Goal: Task Accomplishment & Management: Use online tool/utility

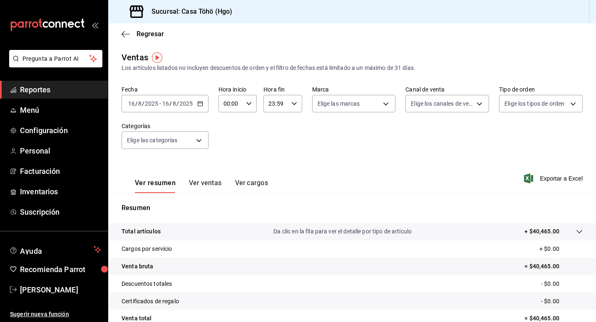
click at [202, 102] on icon "button" at bounding box center [200, 104] width 6 height 6
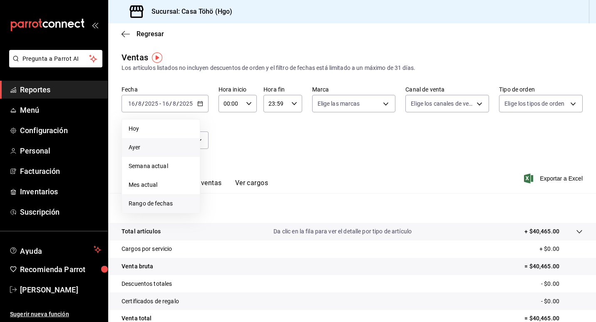
click at [146, 201] on span "Rango de fechas" at bounding box center [161, 203] width 64 height 9
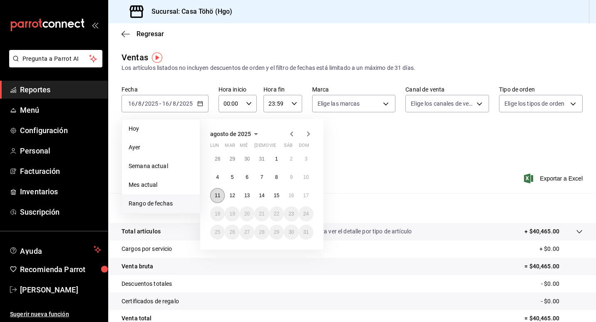
click at [221, 193] on button "11" at bounding box center [217, 195] width 15 height 15
click at [304, 193] on abbr "17" at bounding box center [305, 196] width 5 height 6
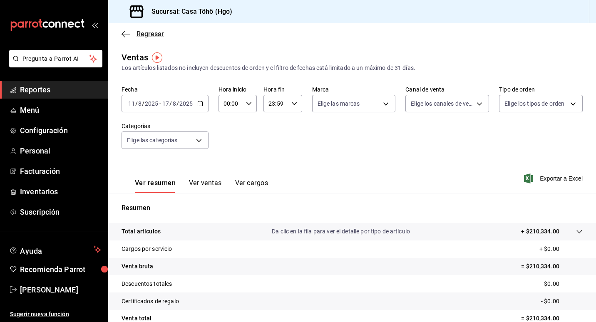
click at [147, 32] on span "Regresar" at bounding box center [149, 34] width 27 height 8
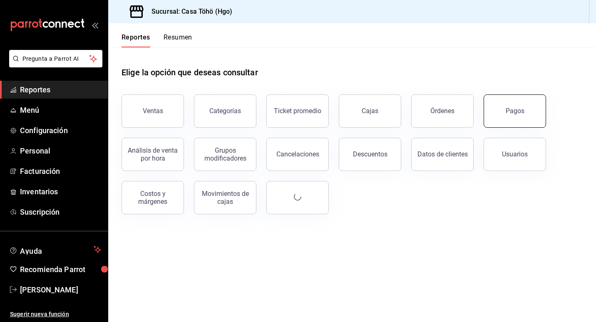
click at [520, 111] on div "Pagos" at bounding box center [514, 111] width 19 height 8
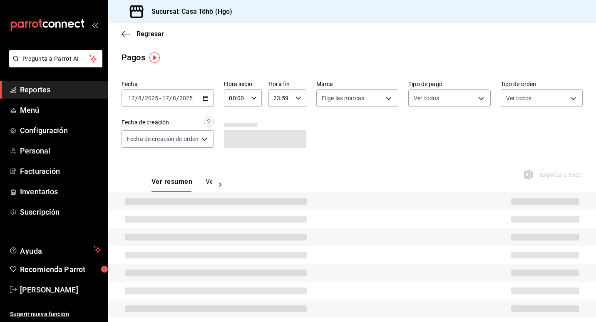
click at [208, 99] on icon "button" at bounding box center [206, 98] width 6 height 6
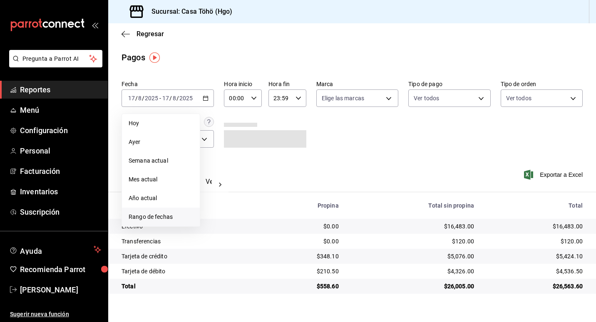
click at [159, 216] on span "Rango de fechas" at bounding box center [161, 217] width 64 height 9
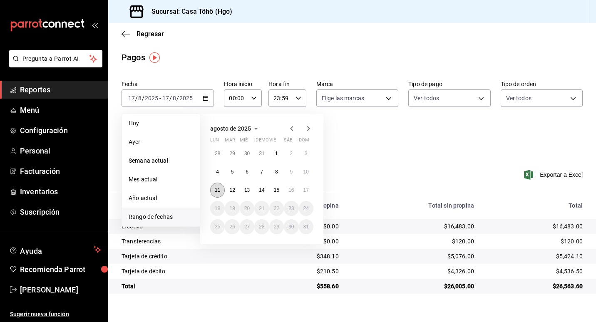
click at [218, 192] on abbr "11" at bounding box center [217, 190] width 5 height 6
click at [306, 189] on abbr "17" at bounding box center [305, 190] width 5 height 6
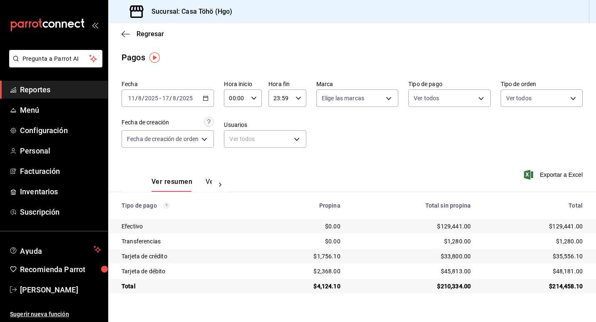
click at [218, 185] on icon at bounding box center [220, 185] width 8 height 8
click at [196, 178] on button "Ver pagos" at bounding box center [196, 185] width 31 height 14
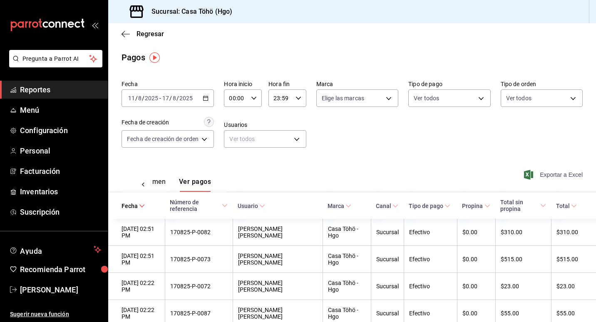
click at [563, 178] on span "Exportar a Excel" at bounding box center [553, 175] width 57 height 10
